Goal: Book appointment/travel/reservation

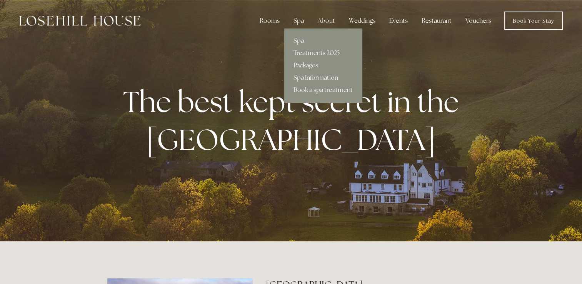
click at [303, 21] on div "Spa" at bounding box center [298, 20] width 23 height 15
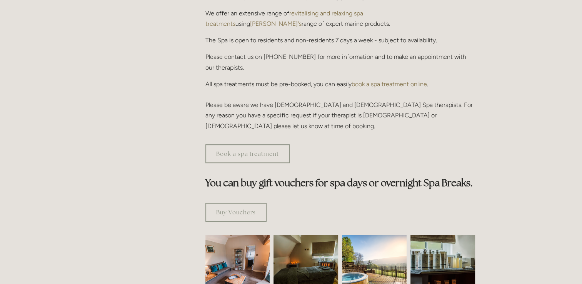
scroll to position [328, 0]
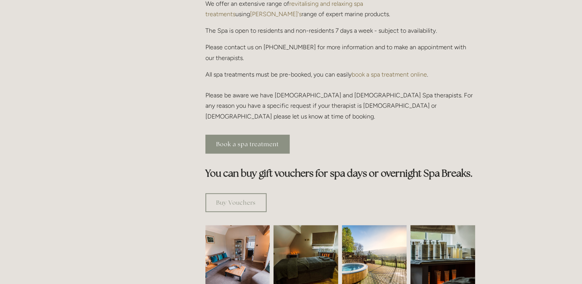
click at [264, 135] on link "Book a spa treatment" at bounding box center [247, 144] width 84 height 19
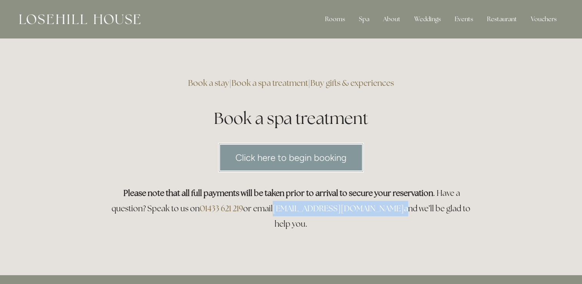
drag, startPoint x: 371, startPoint y: 209, endPoint x: 279, endPoint y: 204, distance: 91.6
click at [279, 204] on h3 "Please note that all full payments will be taken prior to arrival to secure you…" at bounding box center [290, 208] width 367 height 46
copy h3 "[EMAIL_ADDRESS][DOMAIN_NAME]"
